Goal: Information Seeking & Learning: Learn about a topic

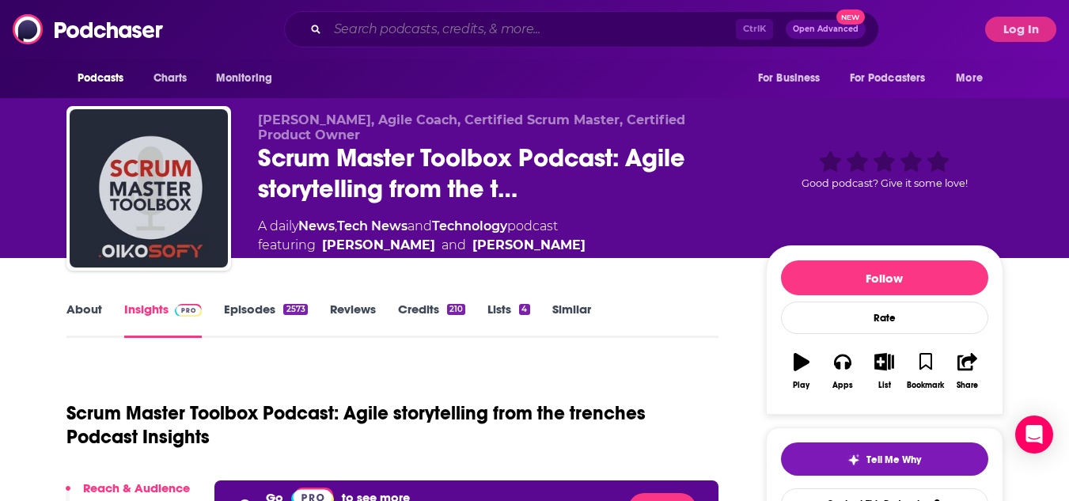
click at [488, 17] on input "Search podcasts, credits, & more..." at bounding box center [532, 29] width 408 height 25
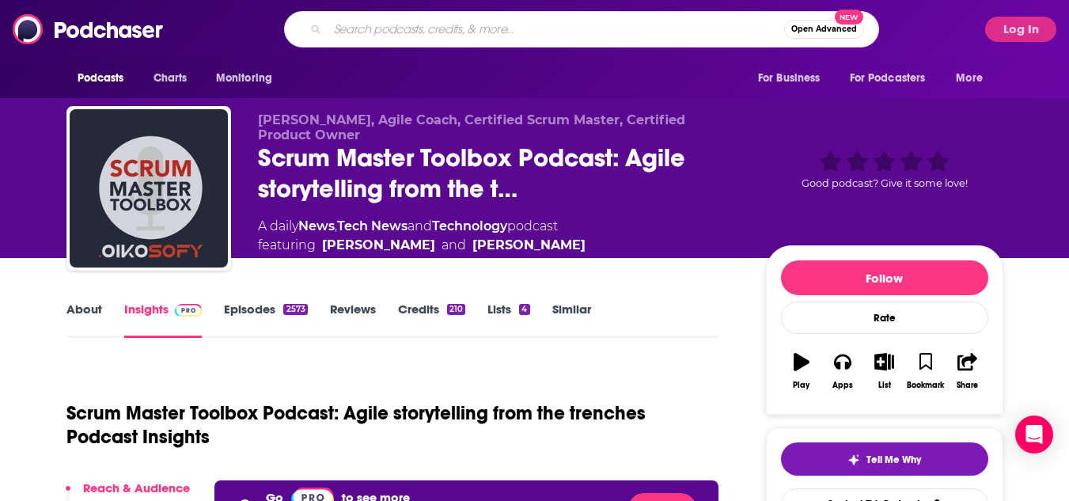
paste input "Beauty Call Podcast"
type input "Beauty Call Podcast"
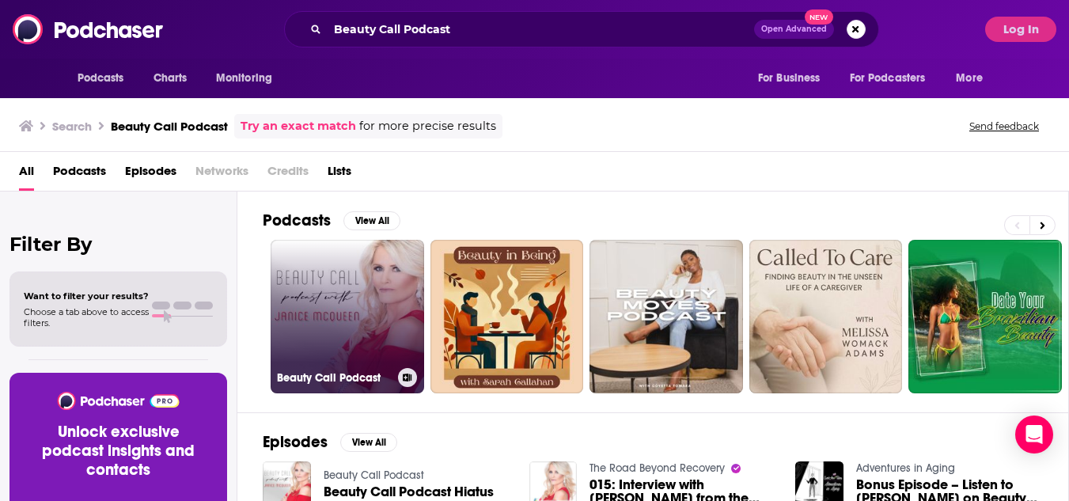
click at [357, 294] on link "Beauty Call Podcast" at bounding box center [348, 317] width 154 height 154
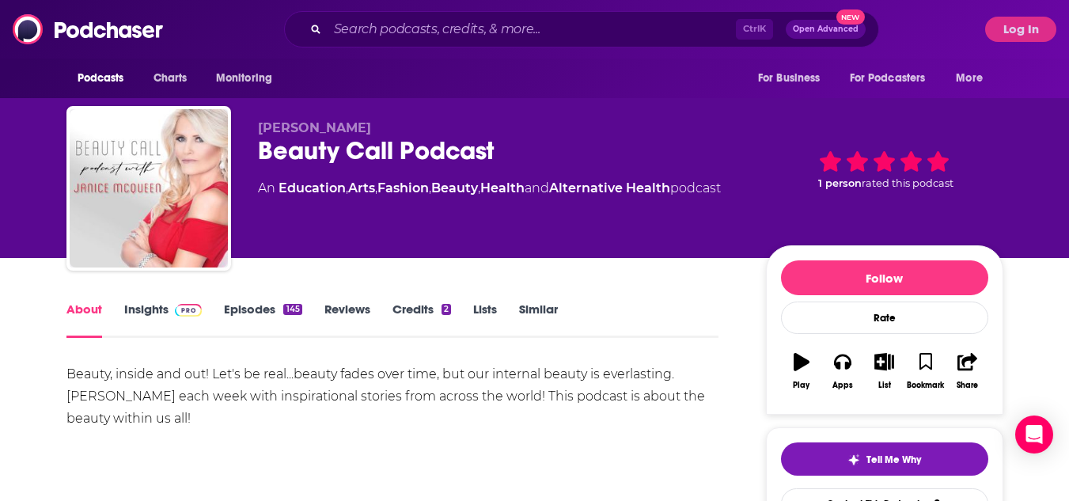
click at [182, 308] on img at bounding box center [189, 310] width 28 height 13
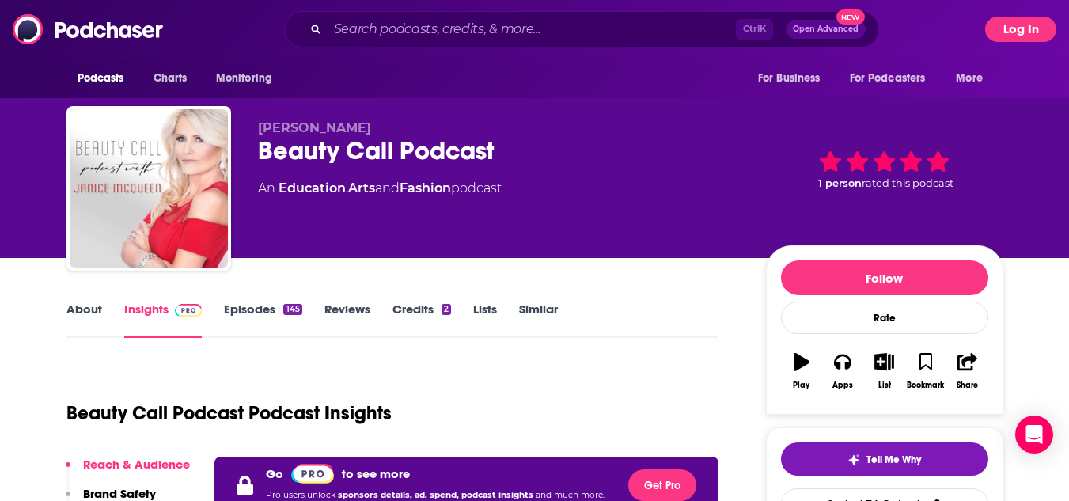
click at [1006, 32] on button "Log In" at bounding box center [1020, 29] width 71 height 25
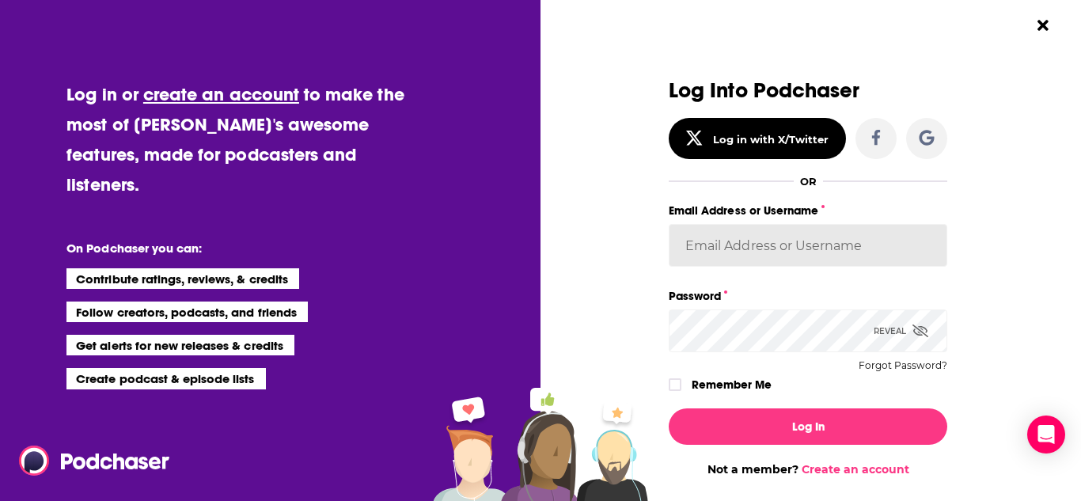
click at [778, 256] on input "Email Address or Username" at bounding box center [808, 245] width 279 height 43
type input "Spiral5-G1"
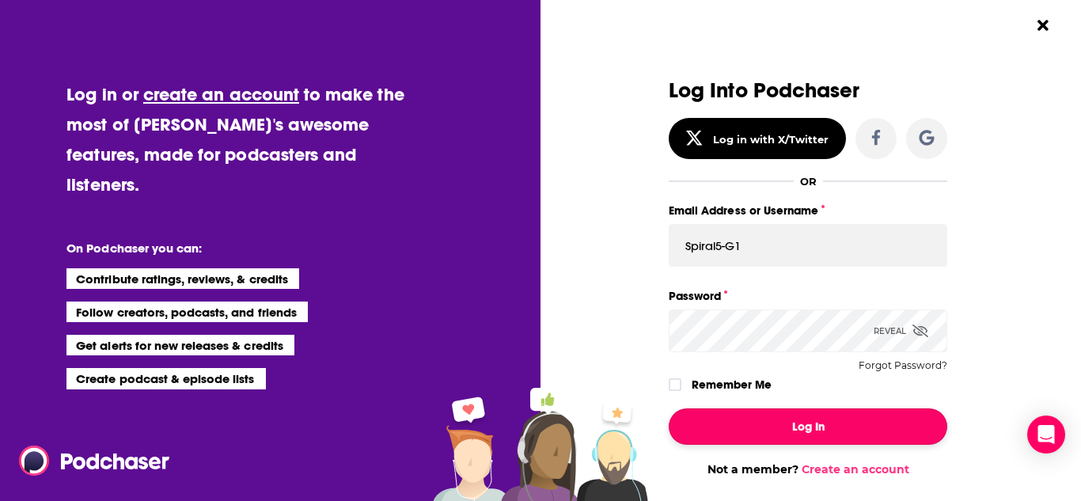
click at [802, 425] on button "Log In" at bounding box center [808, 426] width 279 height 36
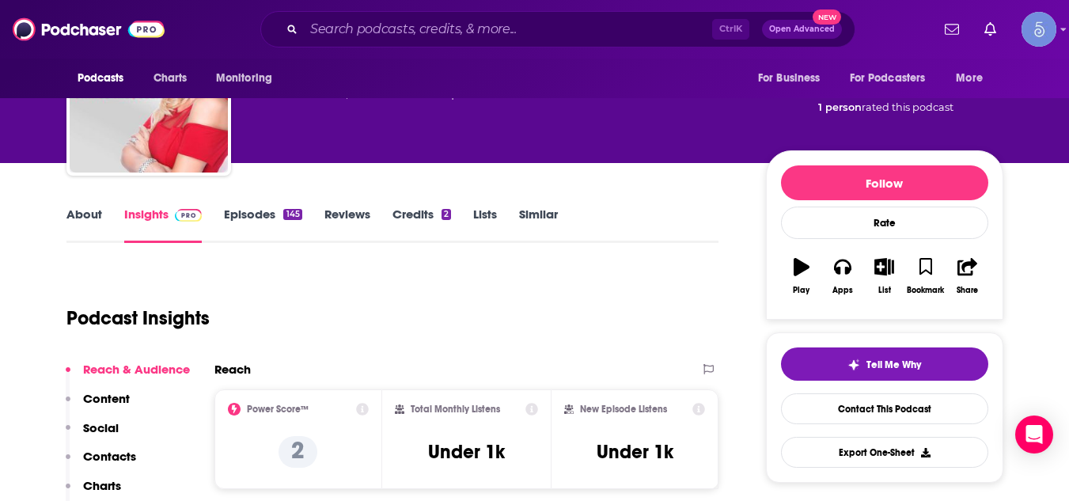
scroll to position [63, 0]
